Goal: Navigation & Orientation: Find specific page/section

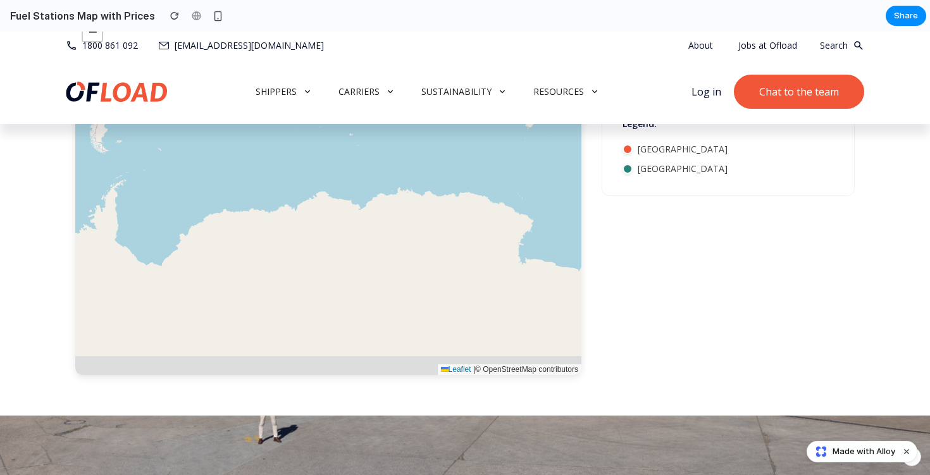
scroll to position [2185, 0]
click at [511, 85] on div at bounding box center [501, 75] width 20 height 20
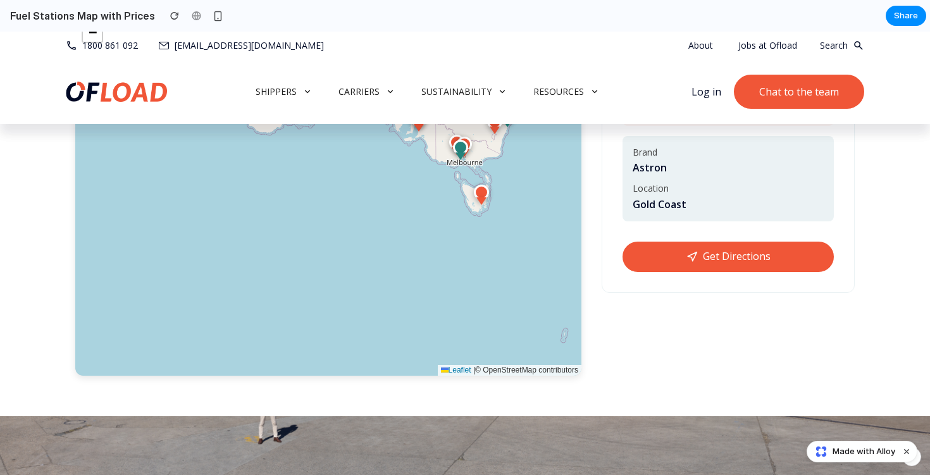
click at [883, 242] on div "Find Your Nearest Fuel Station +" at bounding box center [465, 157] width 930 height 518
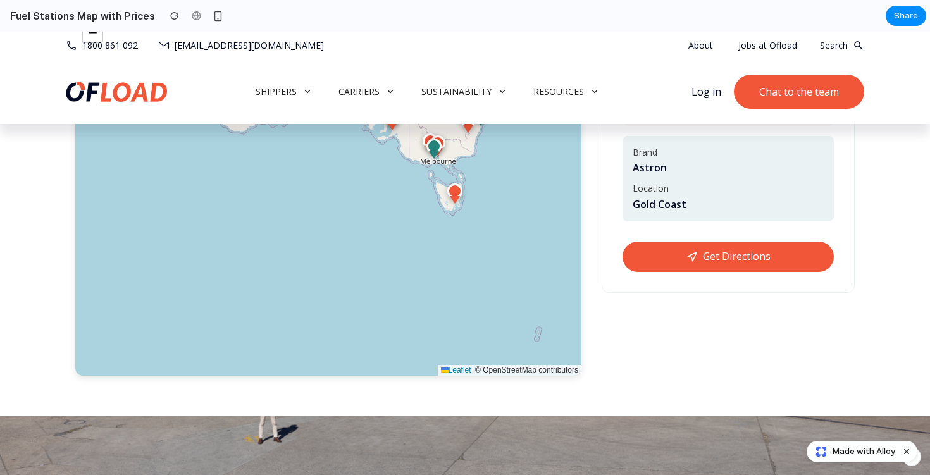
click at [543, 337] on div "× +" at bounding box center [328, 186] width 506 height 380
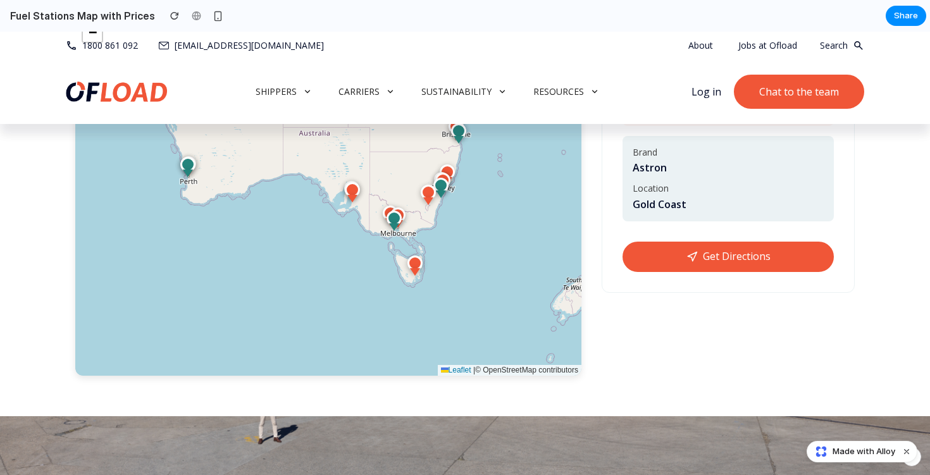
drag, startPoint x: 473, startPoint y: 305, endPoint x: 416, endPoint y: 371, distance: 87.0
click at [416, 372] on div "+ −" at bounding box center [328, 186] width 506 height 380
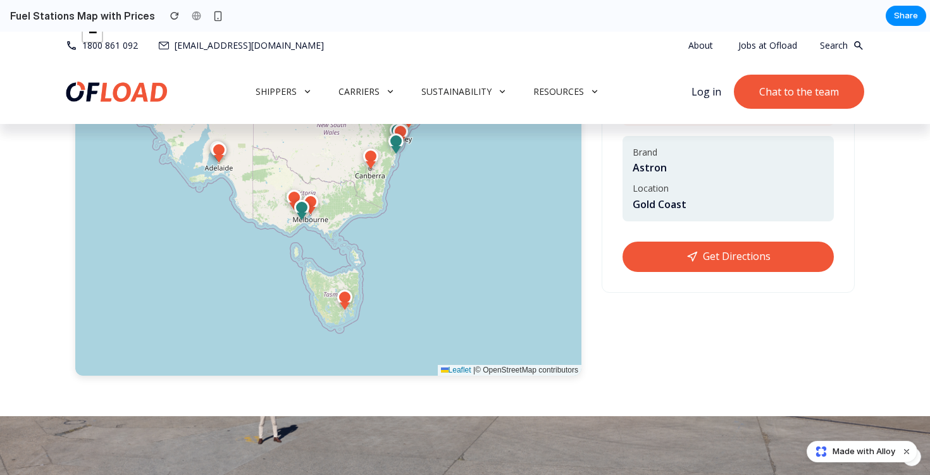
drag, startPoint x: 379, startPoint y: 419, endPoint x: 384, endPoint y: 320, distance: 98.8
click at [384, 320] on div "+ −" at bounding box center [328, 186] width 506 height 380
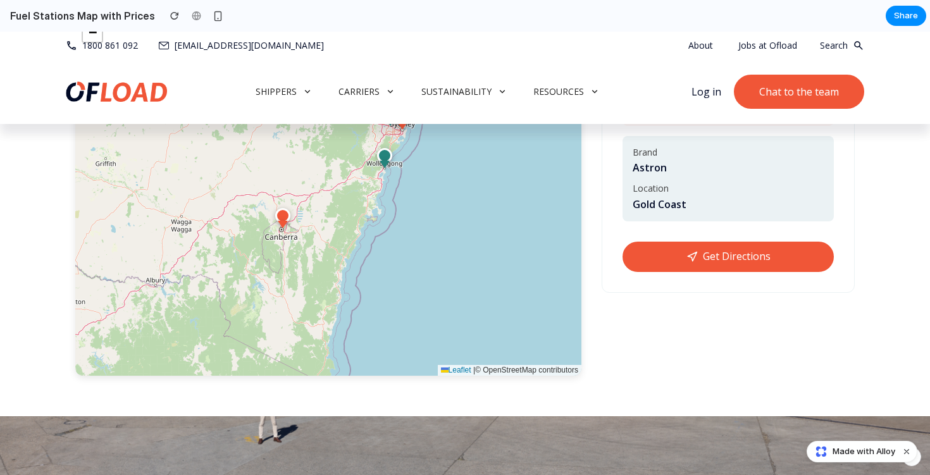
click at [399, 130] on div at bounding box center [402, 126] width 10 height 8
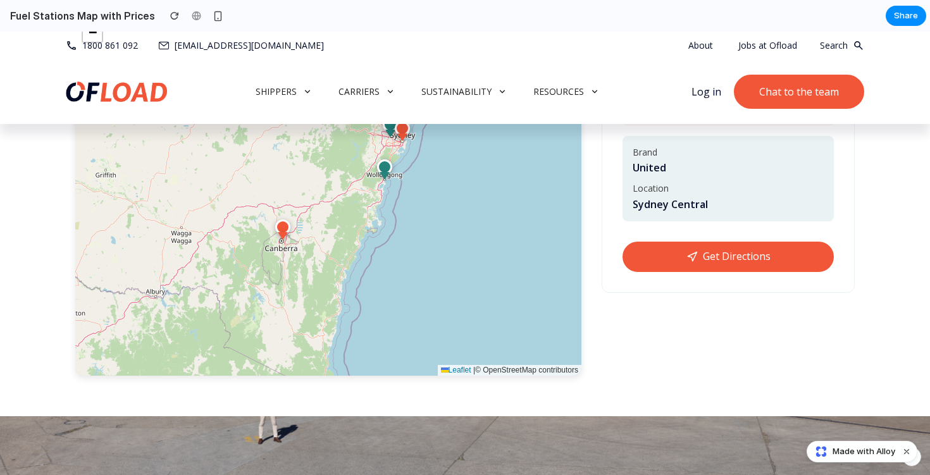
click at [254, 174] on div "Find Your Nearest Fuel Station +" at bounding box center [465, 157] width 798 height 437
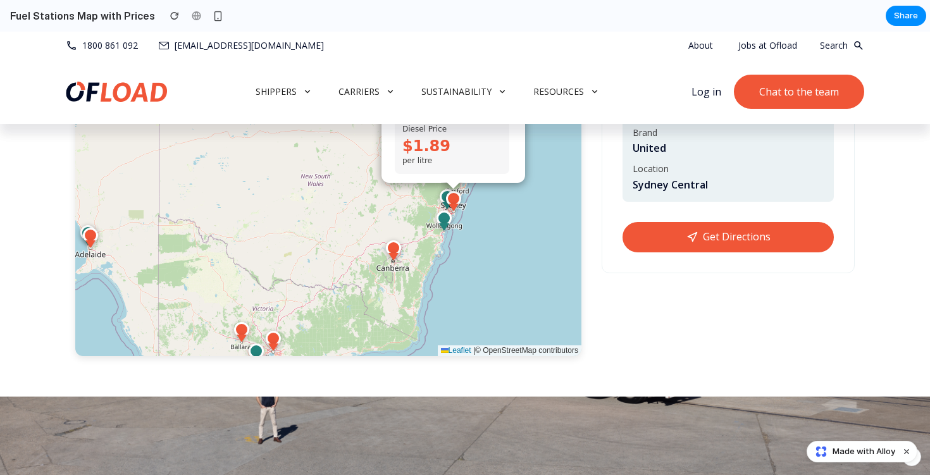
scroll to position [2211, 0]
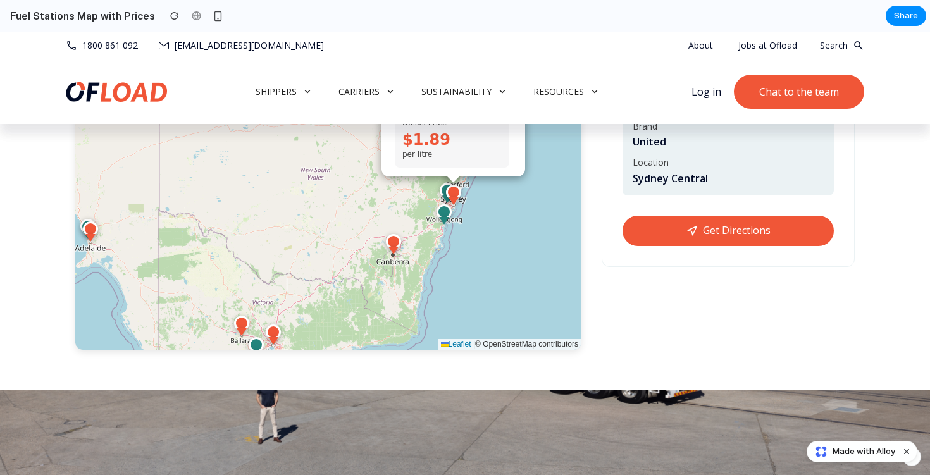
click at [517, 76] on span "×" at bounding box center [517, 70] width 6 height 11
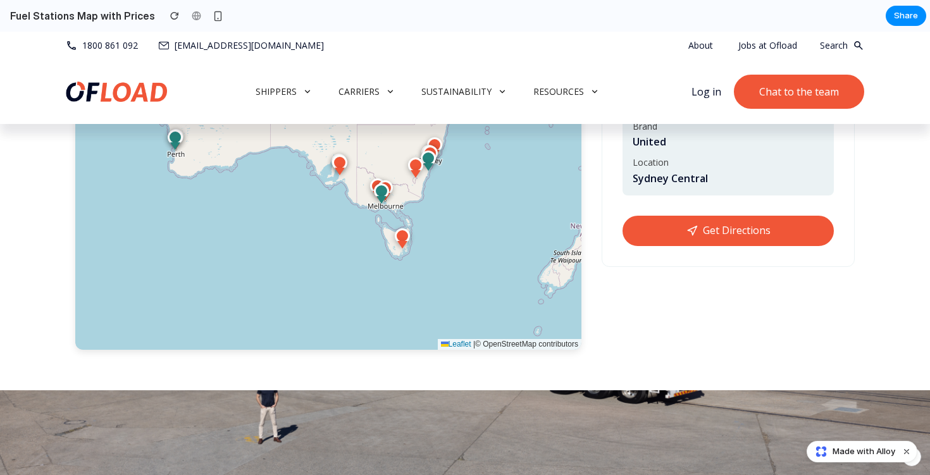
drag, startPoint x: 442, startPoint y: 264, endPoint x: 392, endPoint y: 308, distance: 65.9
click at [390, 309] on div "+ −" at bounding box center [328, 160] width 506 height 380
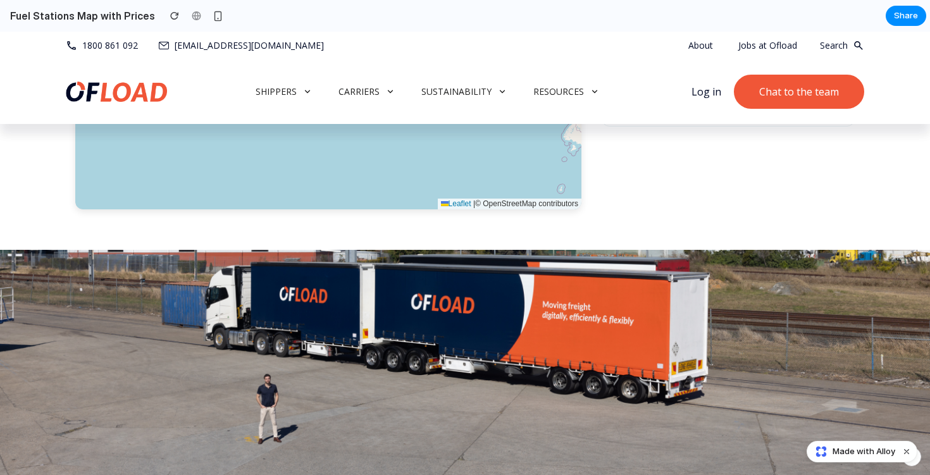
scroll to position [2334, 0]
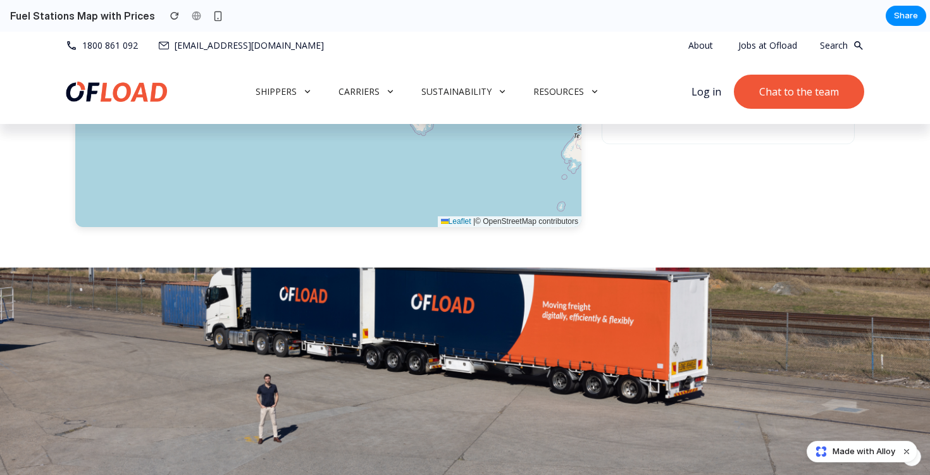
click at [684, 123] on link "Get Directions" at bounding box center [727, 108] width 211 height 30
click at [483, 227] on div "+ −" at bounding box center [328, 38] width 506 height 380
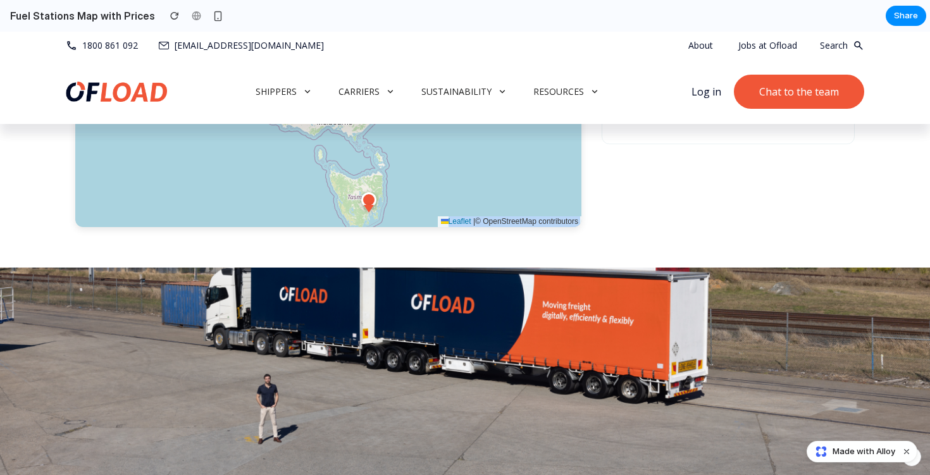
click at [430, 25] on div at bounding box center [432, 17] width 15 height 15
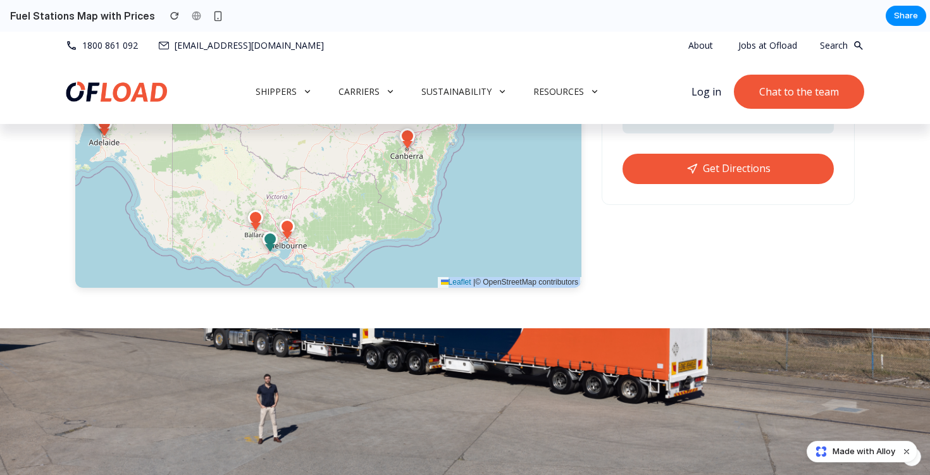
scroll to position [2276, 0]
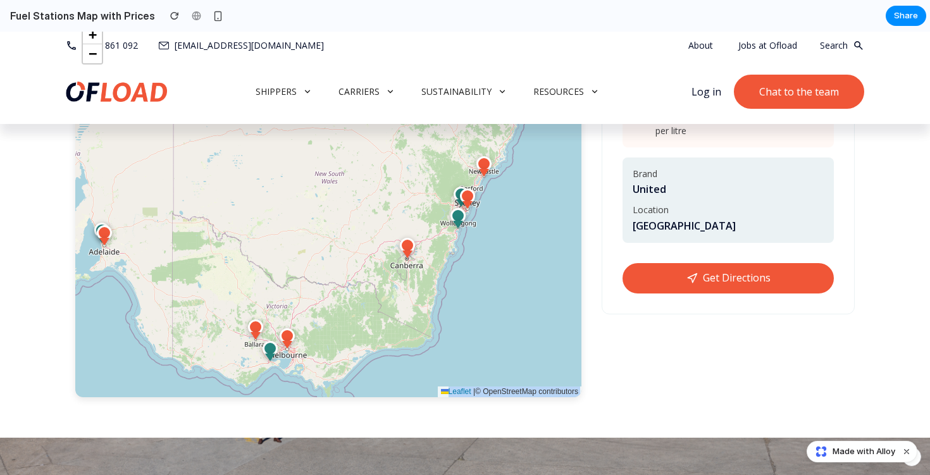
scroll to position [2168, 0]
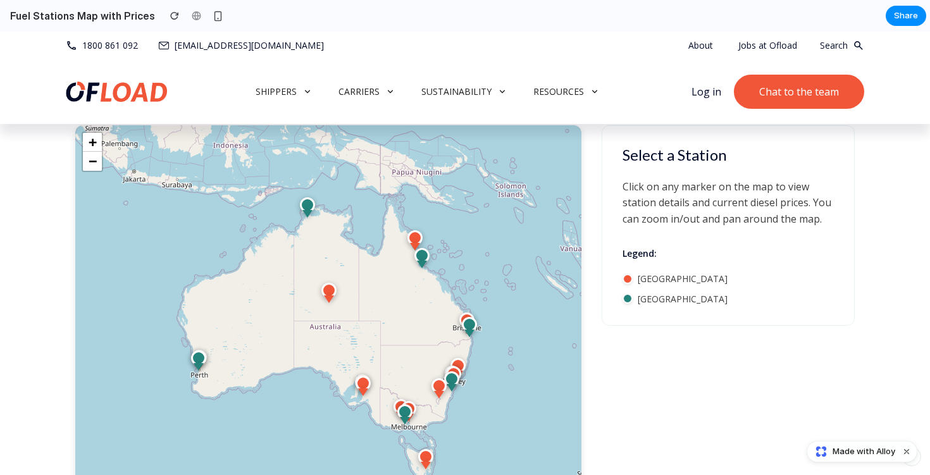
scroll to position [2247, 0]
click at [661, 285] on span "[GEOGRAPHIC_DATA]" at bounding box center [683, 278] width 90 height 13
click at [629, 283] on div at bounding box center [627, 278] width 10 height 10
click at [629, 303] on div at bounding box center [627, 298] width 10 height 10
click at [467, 337] on div at bounding box center [469, 333] width 10 height 8
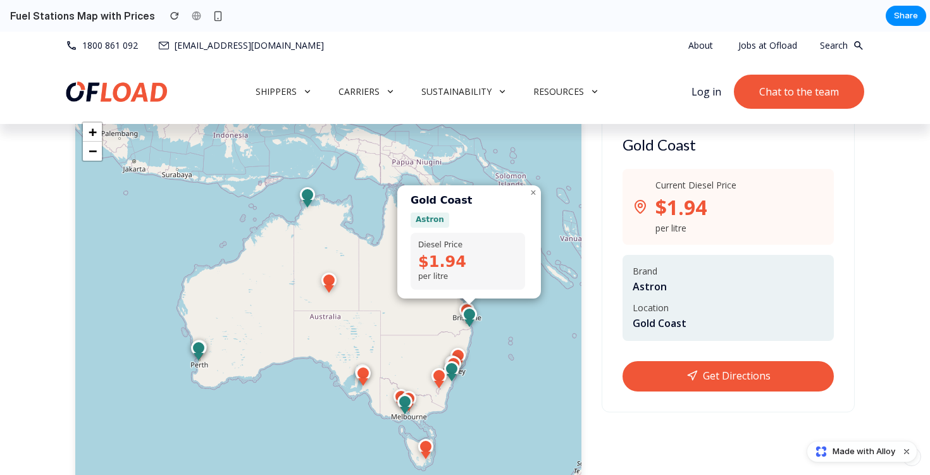
scroll to position [2255, 0]
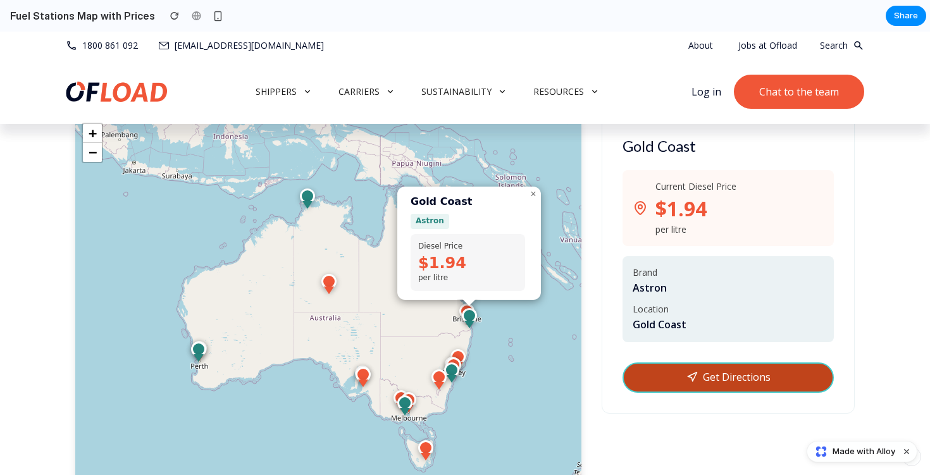
click at [734, 393] on link "Get Directions" at bounding box center [727, 377] width 211 height 30
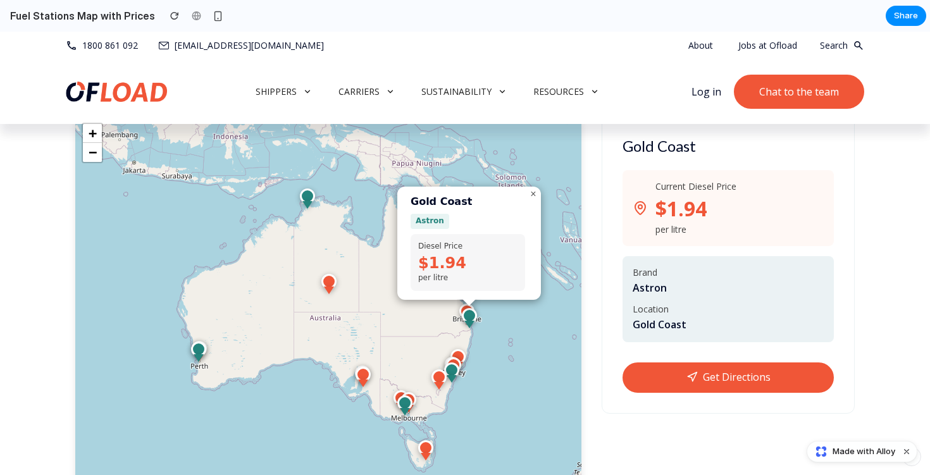
click at [534, 199] on span "×" at bounding box center [533, 193] width 6 height 11
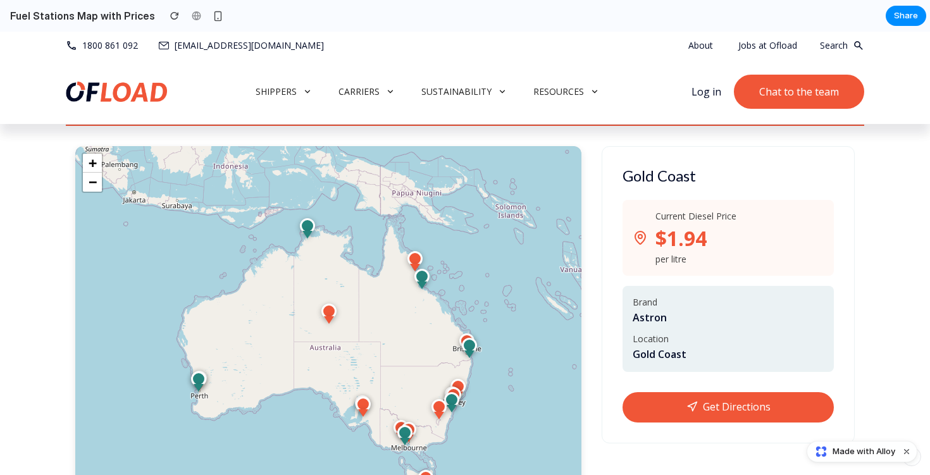
scroll to position [2235, 0]
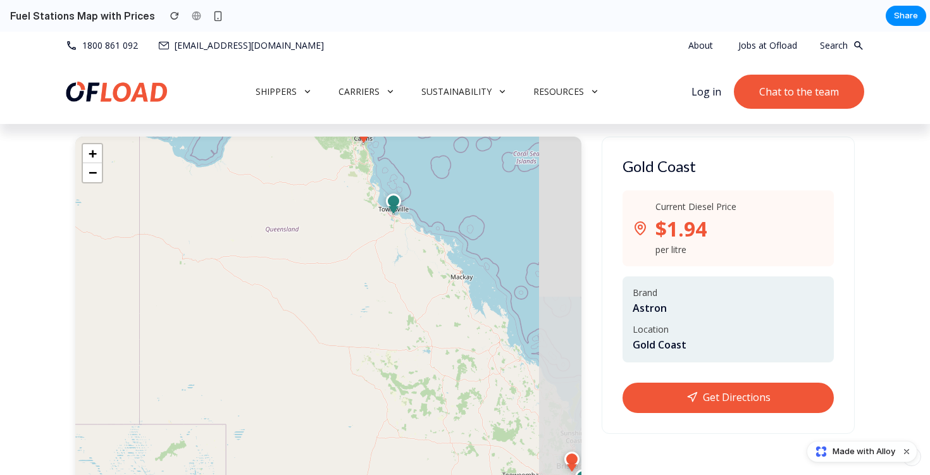
drag, startPoint x: 500, startPoint y: 346, endPoint x: 399, endPoint y: 327, distance: 102.3
click at [400, 327] on div "+ −" at bounding box center [328, 327] width 506 height 380
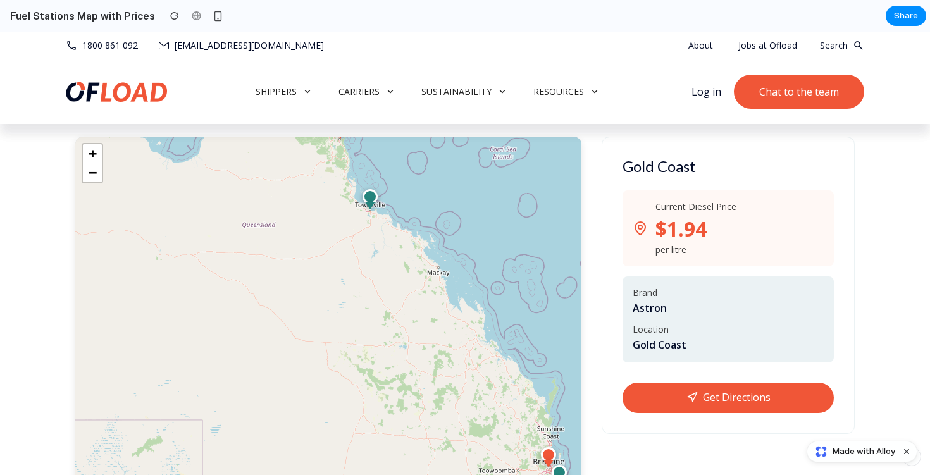
click at [370, 209] on div at bounding box center [370, 206] width 10 height 8
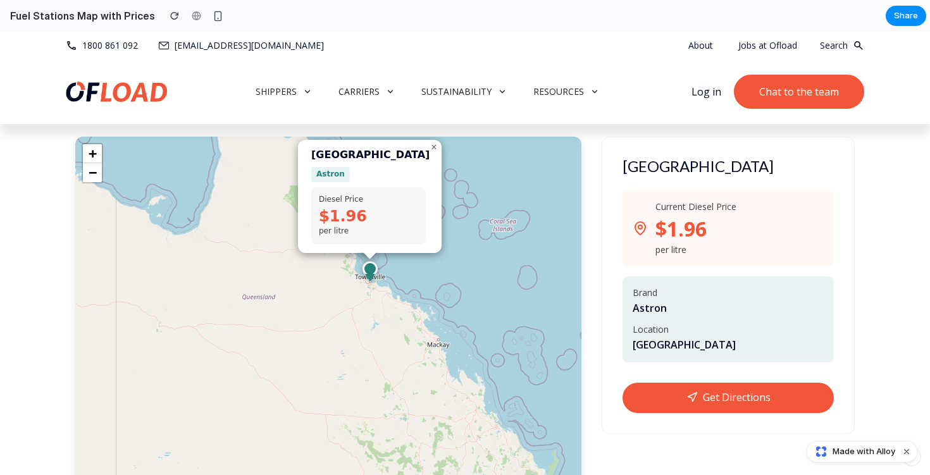
click at [433, 152] on span "×" at bounding box center [434, 147] width 6 height 11
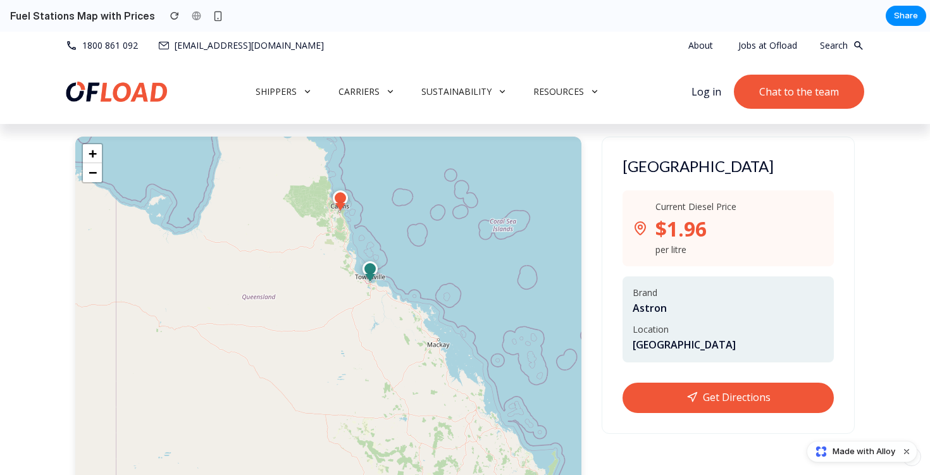
drag, startPoint x: 422, startPoint y: 393, endPoint x: 354, endPoint y: 275, distance: 136.8
click at [354, 275] on div "+ −" at bounding box center [328, 327] width 506 height 380
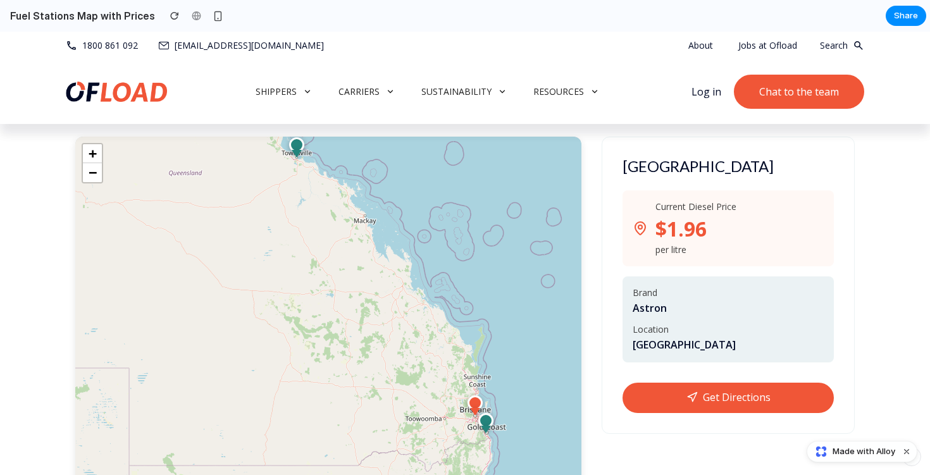
drag, startPoint x: 437, startPoint y: 384, endPoint x: 312, endPoint y: 214, distance: 210.9
click at [312, 215] on div "+ −" at bounding box center [328, 327] width 506 height 380
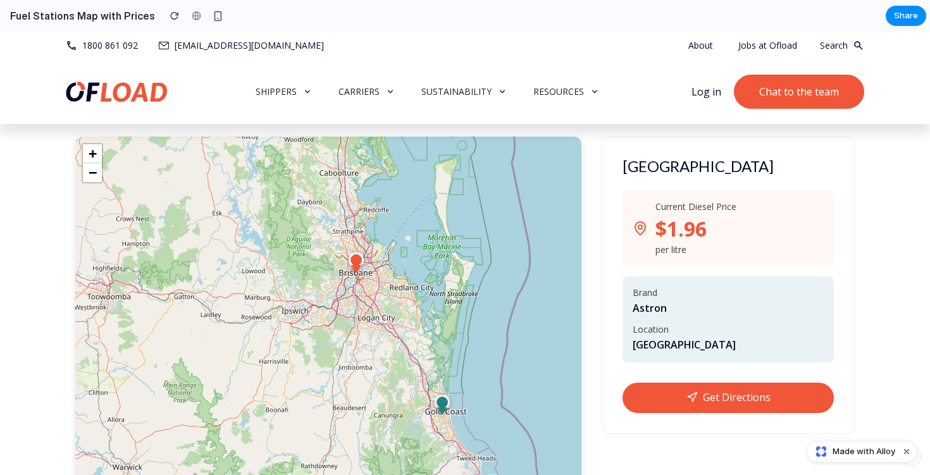
click at [443, 415] on div at bounding box center [442, 411] width 10 height 8
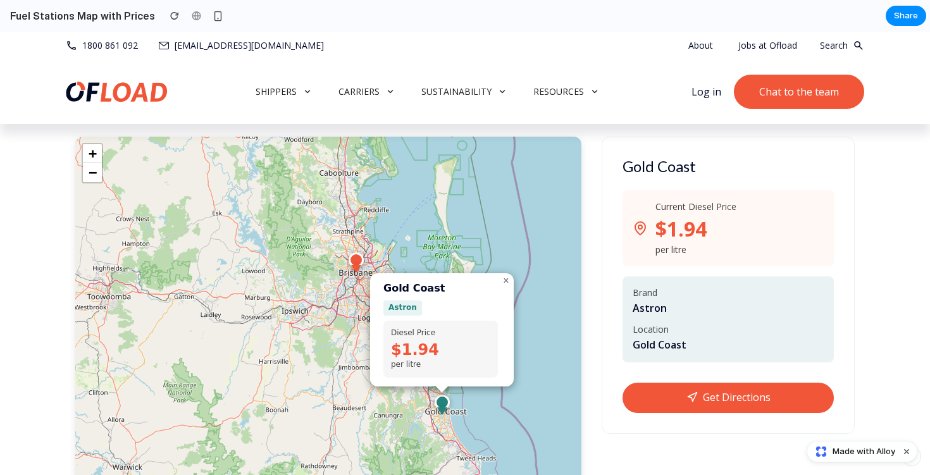
click at [507, 286] on span "×" at bounding box center [506, 280] width 6 height 11
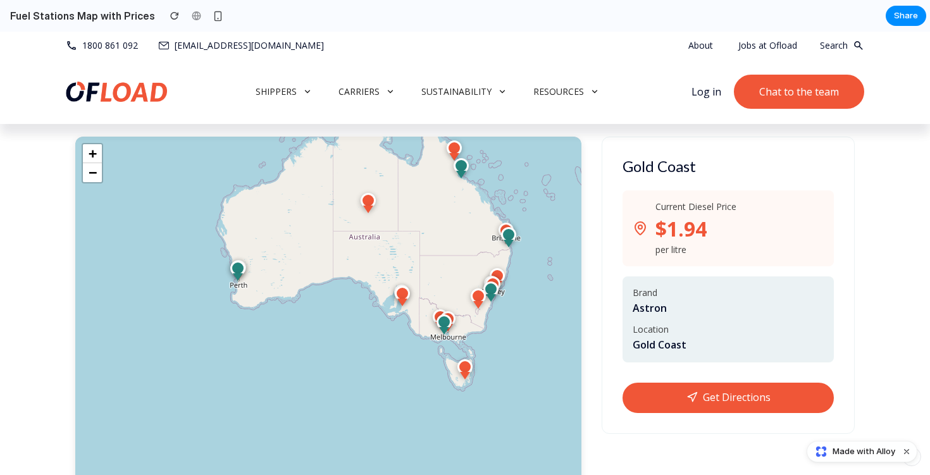
drag, startPoint x: 433, startPoint y: 325, endPoint x: 429, endPoint y: 265, distance: 60.3
click at [429, 265] on div "+ −" at bounding box center [328, 327] width 506 height 380
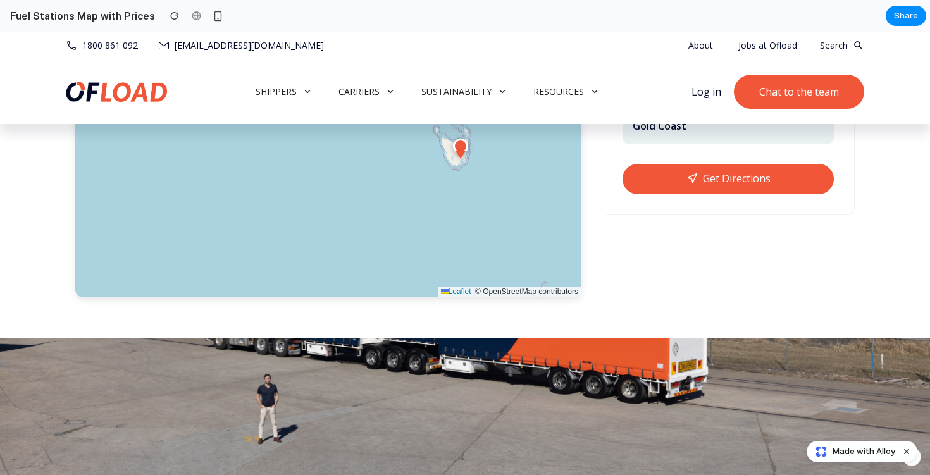
scroll to position [2478, 0]
